Goal: Information Seeking & Learning: Learn about a topic

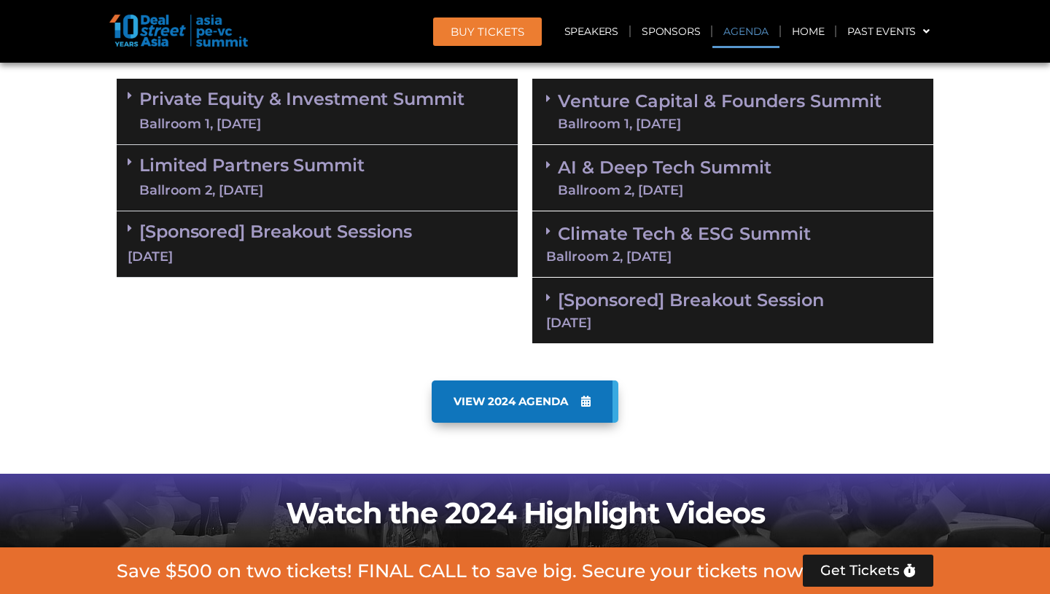
scroll to position [887, 0]
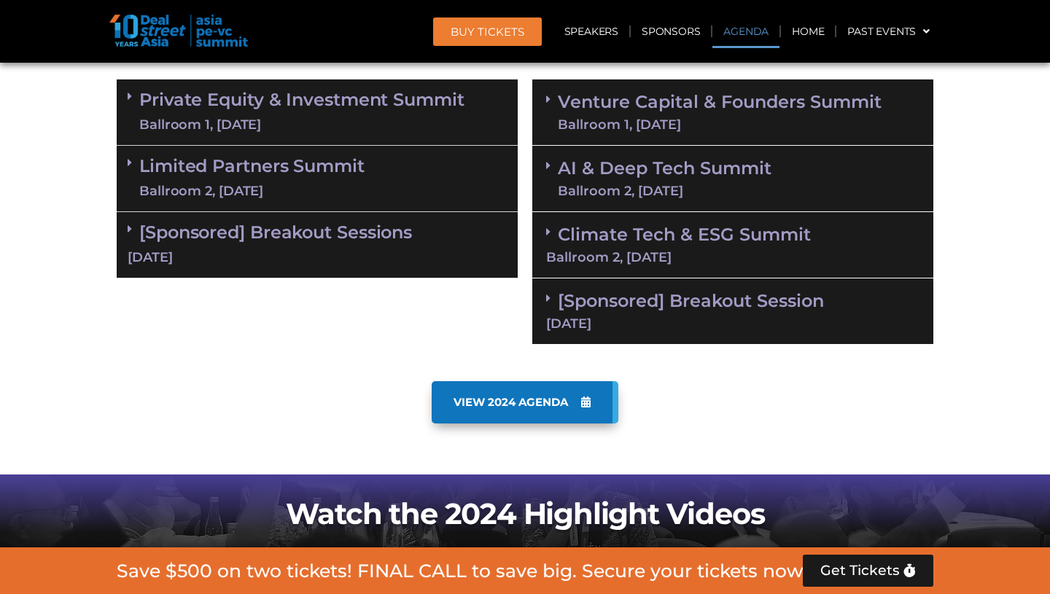
click at [650, 124] on div "Ballroom 1, [DATE]" at bounding box center [720, 124] width 324 height 13
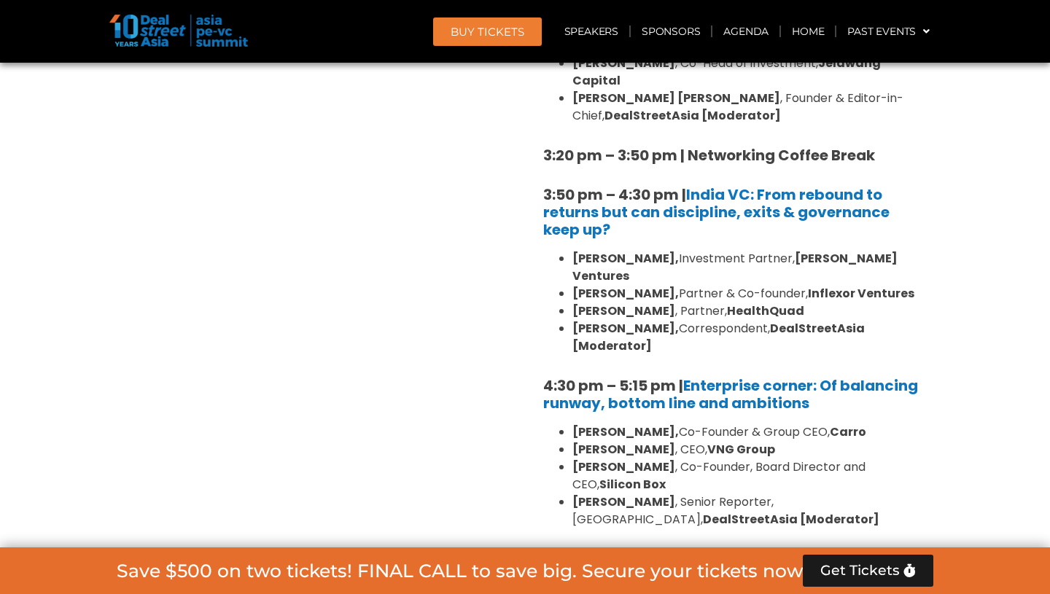
scroll to position [2275, 0]
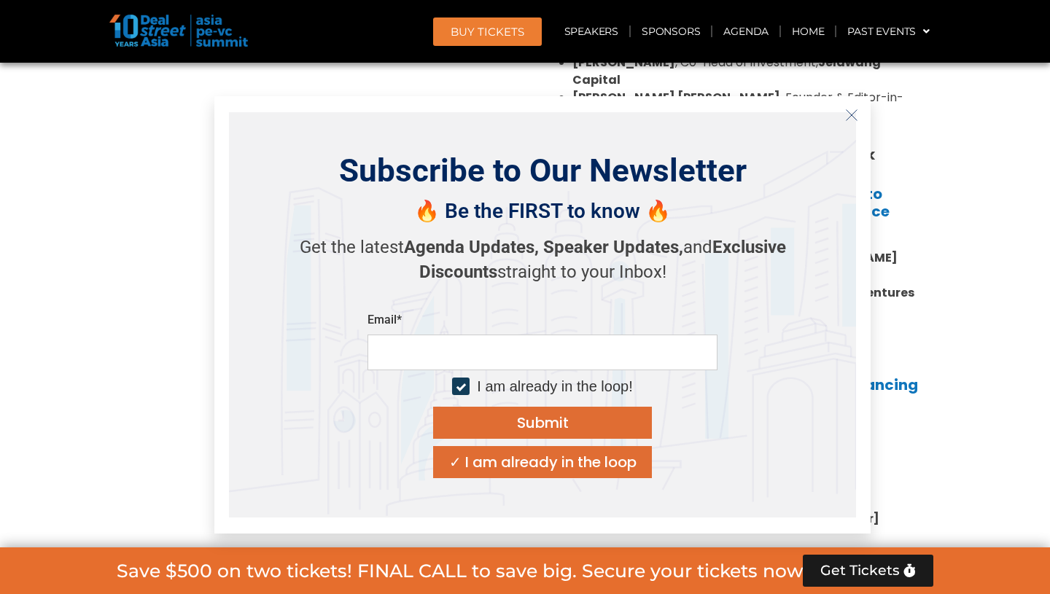
click at [848, 116] on icon "Close" at bounding box center [851, 115] width 13 height 13
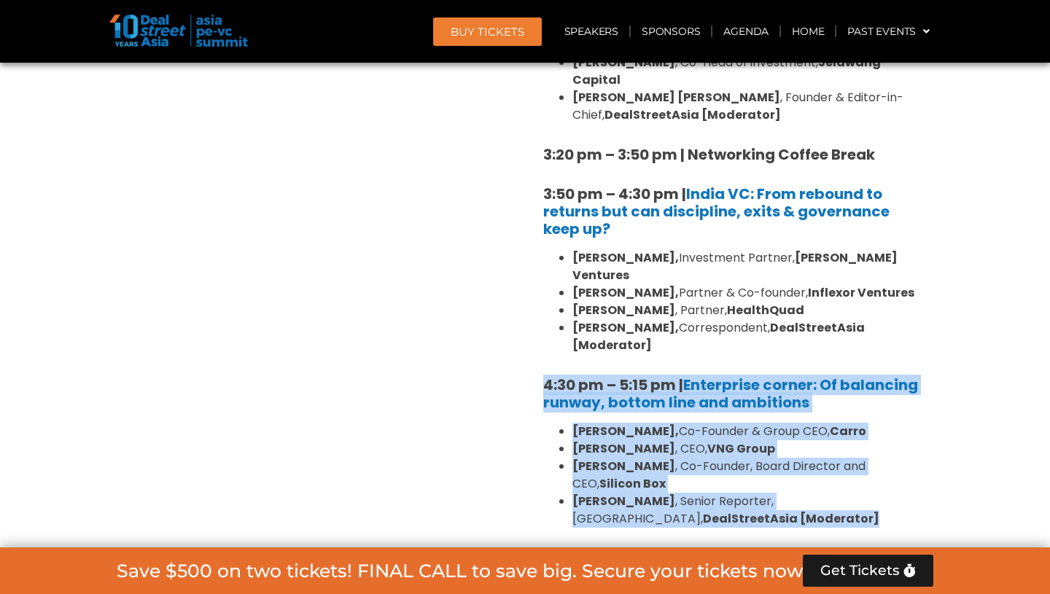
drag, startPoint x: 537, startPoint y: 269, endPoint x: 784, endPoint y: 397, distance: 277.6
copy div "4:30 pm – 5:15 pm | Enterprise corner: Of balancing runway, bottom line and amb…"
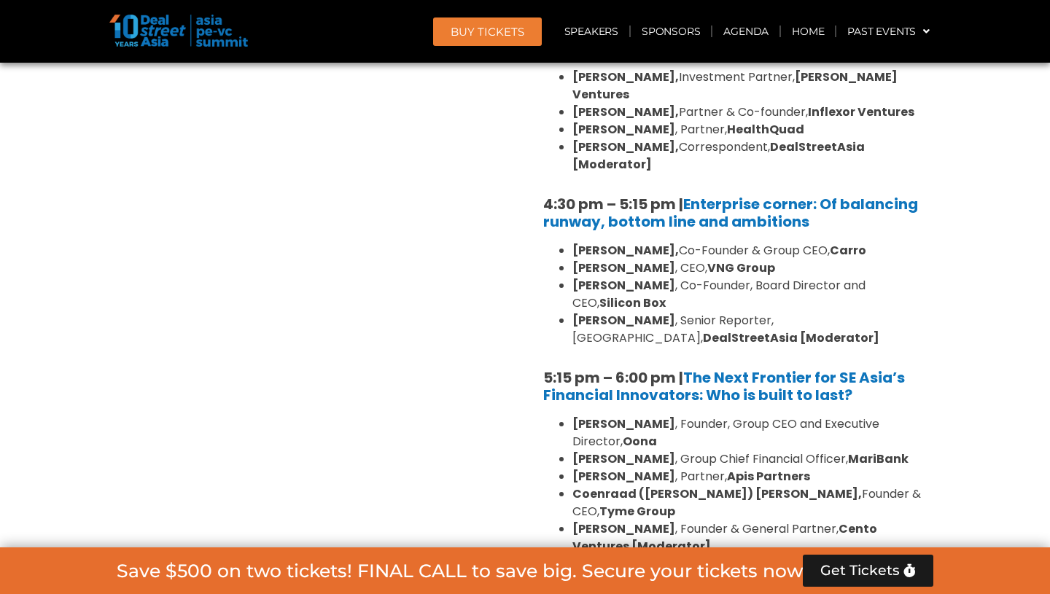
scroll to position [2396, 0]
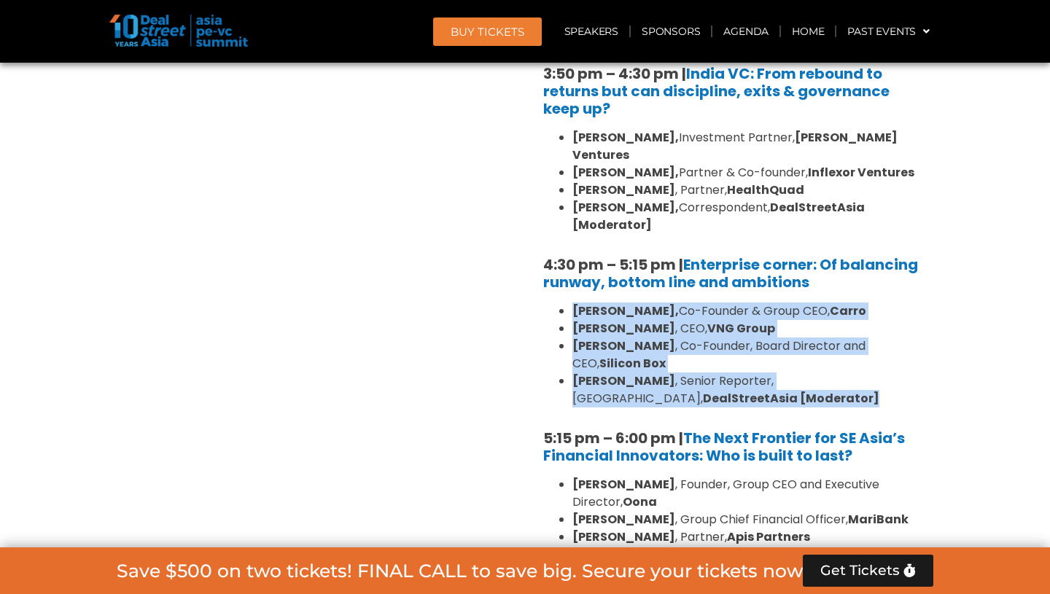
drag, startPoint x: 767, startPoint y: 270, endPoint x: 564, endPoint y: 198, distance: 215.9
click at [564, 303] on ul "[PERSON_NAME], Co-Founder & Group CEO, [PERSON_NAME] , CEO, VNG Group [PERSON_N…" at bounding box center [732, 355] width 379 height 105
copy ul "[PERSON_NAME], Co-Founder & Group CEO, [PERSON_NAME] , CEO, VNG Group [PERSON_N…"
drag, startPoint x: 684, startPoint y: 155, endPoint x: 742, endPoint y: 223, distance: 89.0
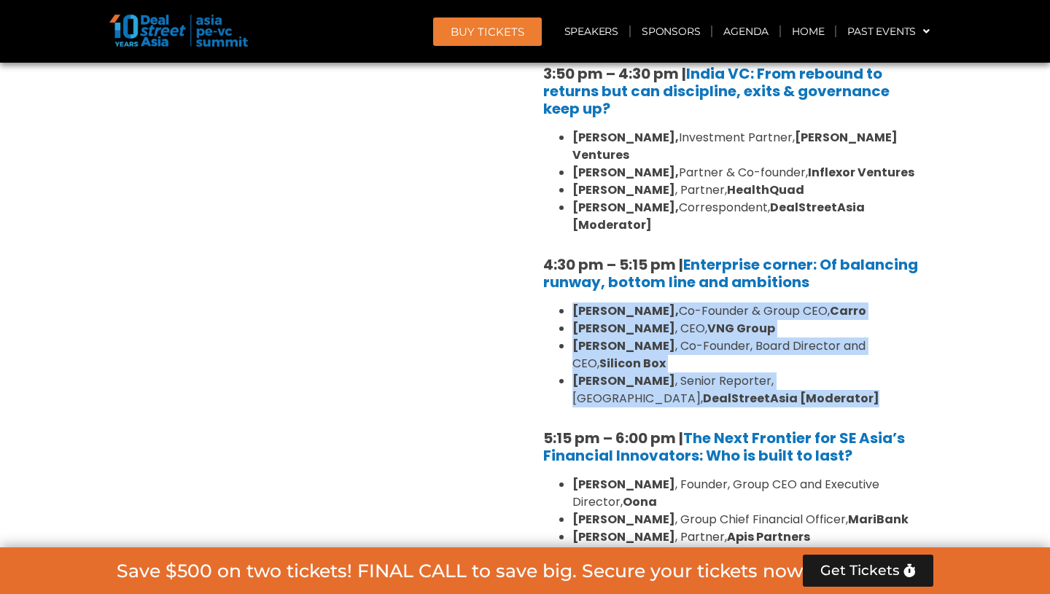
click at [745, 373] on li "[PERSON_NAME] , Senior Reporter, [GEOGRAPHIC_DATA], DealStreetAsia [Moderator]" at bounding box center [747, 390] width 350 height 35
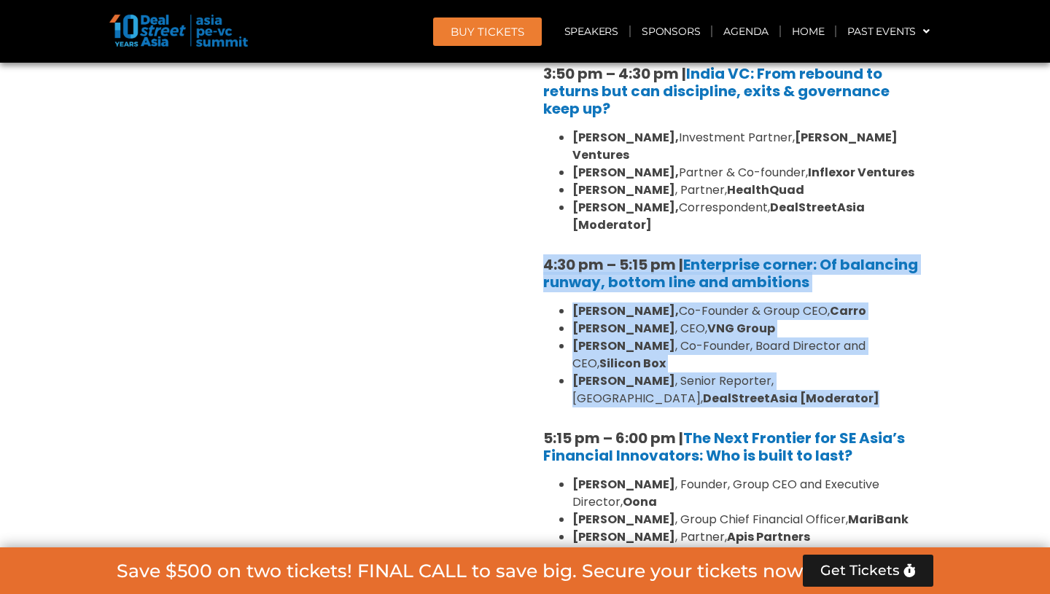
drag, startPoint x: 745, startPoint y: 276, endPoint x: 543, endPoint y: 155, distance: 235.2
copy div "4:30 pm – 5:15 pm | Enterprise corner: Of balancing runway, bottom line and amb…"
